Goal: Obtain resource: Download file/media

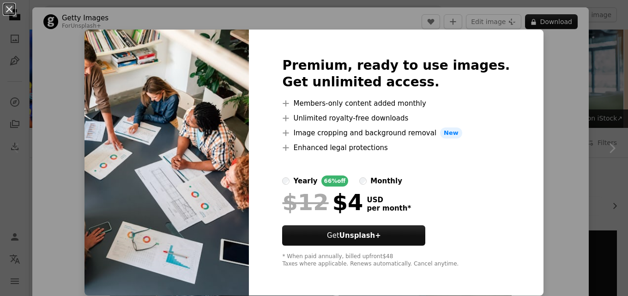
scroll to position [113, 0]
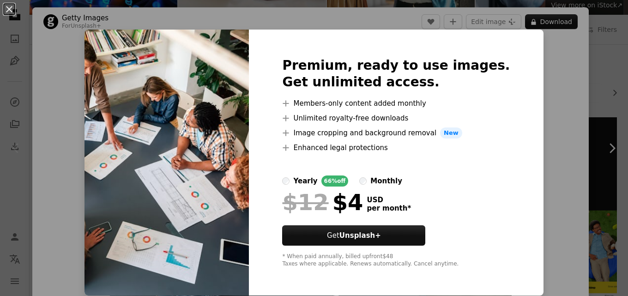
drag, startPoint x: 10, startPoint y: 6, endPoint x: 205, endPoint y: 75, distance: 206.5
click at [10, 7] on button "An X shape" at bounding box center [9, 9] width 11 height 11
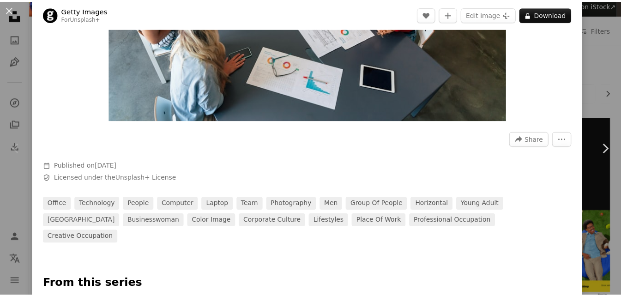
scroll to position [231, 0]
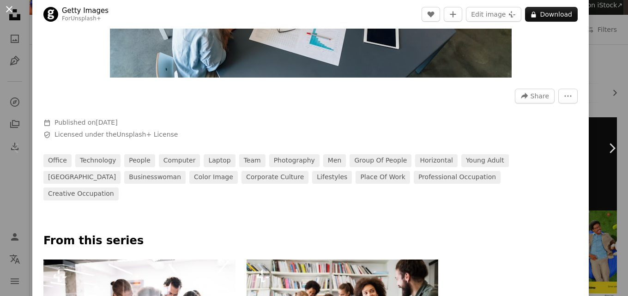
click at [9, 8] on button "An X shape" at bounding box center [9, 9] width 11 height 11
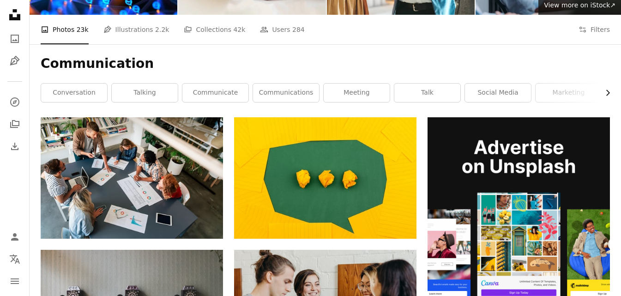
click at [610, 93] on icon "Chevron right" at bounding box center [607, 92] width 9 height 9
click at [610, 93] on div "Communication Chevron left conversation talking communicate communications meet…" at bounding box center [326, 80] width 592 height 73
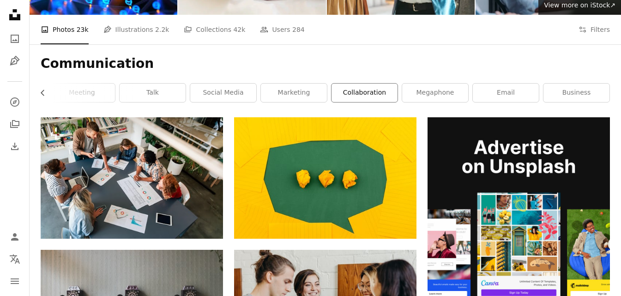
click at [369, 88] on link "collaboration" at bounding box center [365, 93] width 66 height 18
